Goal: Find contact information: Obtain details needed to contact an individual or organization

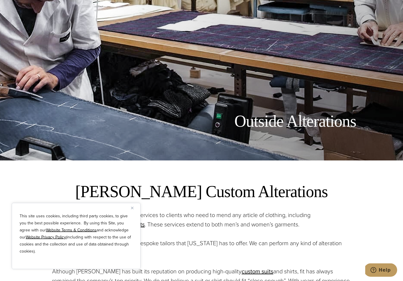
scroll to position [77, 0]
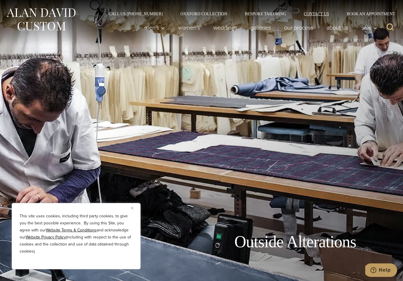
click at [326, 12] on link "Contact Us" at bounding box center [316, 14] width 43 height 4
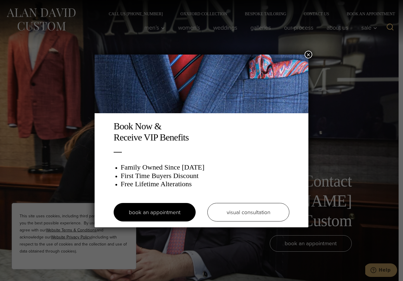
click at [41, 25] on div "Book Now & Receive VIP Benefits Family Owned Since 1913 First Time Buyers Disco…" at bounding box center [201, 140] width 403 height 281
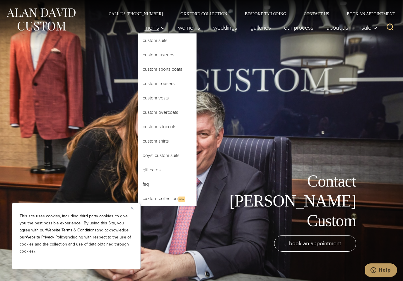
click at [151, 31] on button "Child menu of Men’s" at bounding box center [155, 28] width 34 height 12
